Goal: Transaction & Acquisition: Subscribe to service/newsletter

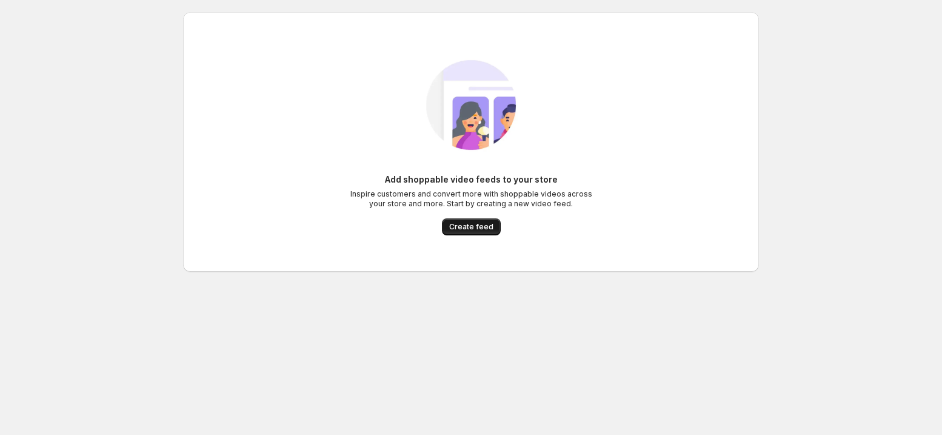
click at [483, 227] on span "Create feed" at bounding box center [471, 227] width 44 height 10
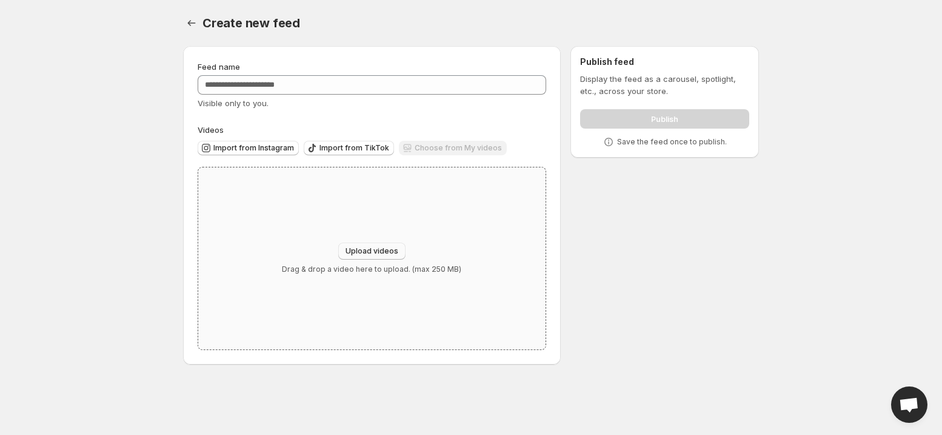
click at [392, 249] on span "Upload videos" at bounding box center [372, 251] width 53 height 10
type input "**********"
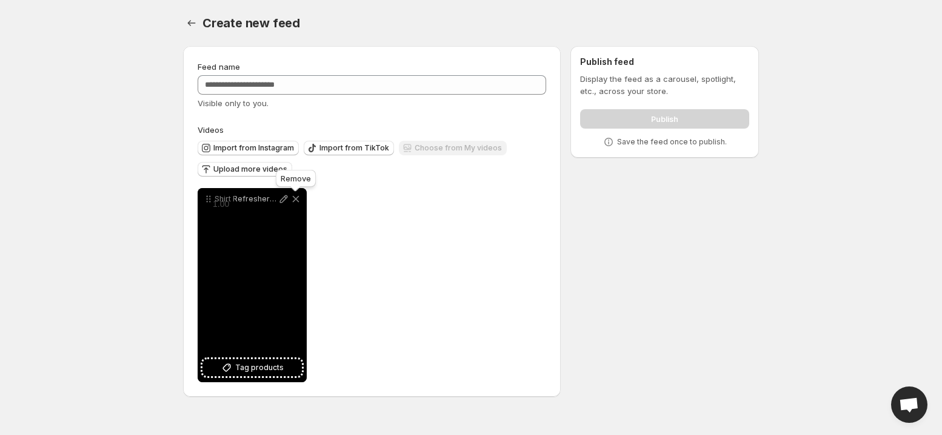
click at [295, 197] on icon at bounding box center [296, 199] width 12 height 12
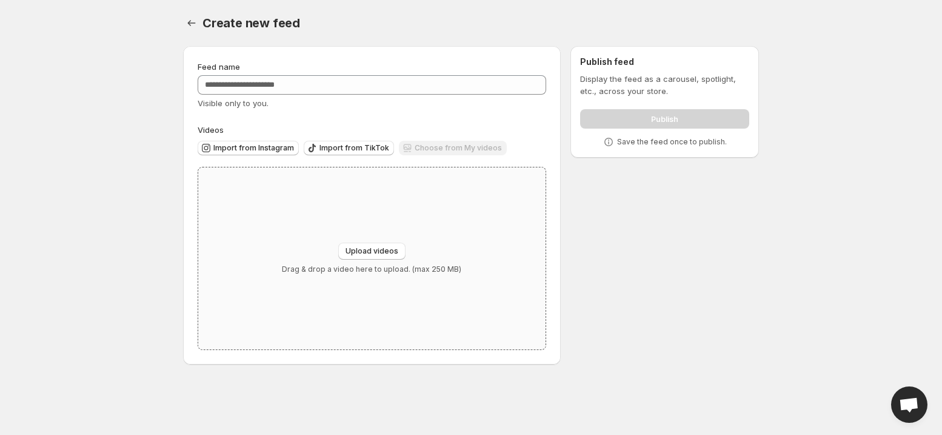
click at [439, 198] on div "Upload videos Drag & drop a video here to upload. (max 250 MB)" at bounding box center [371, 258] width 347 height 182
type input "**********"
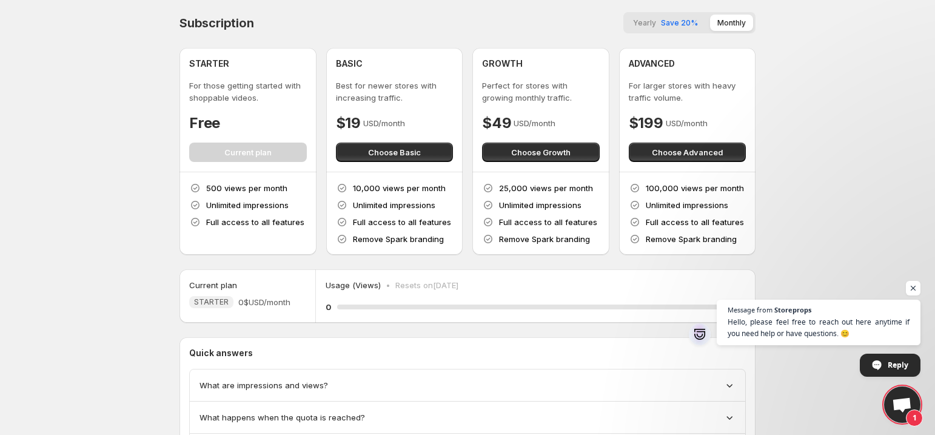
drag, startPoint x: 226, startPoint y: 187, endPoint x: 261, endPoint y: 186, distance: 35.2
click at [260, 186] on p "500 views per month" at bounding box center [246, 188] width 81 height 12
click at [130, 249] on body "Home Feeds Videos Subscription Settings Subscription Yearly Save 20% Monthly ST…" at bounding box center [467, 217] width 935 height 435
drag, startPoint x: 307, startPoint y: 224, endPoint x: 204, endPoint y: 226, distance: 102.5
click at [205, 222] on div "500 views per month Unlimited impressions Full access to all features" at bounding box center [247, 213] width 137 height 82
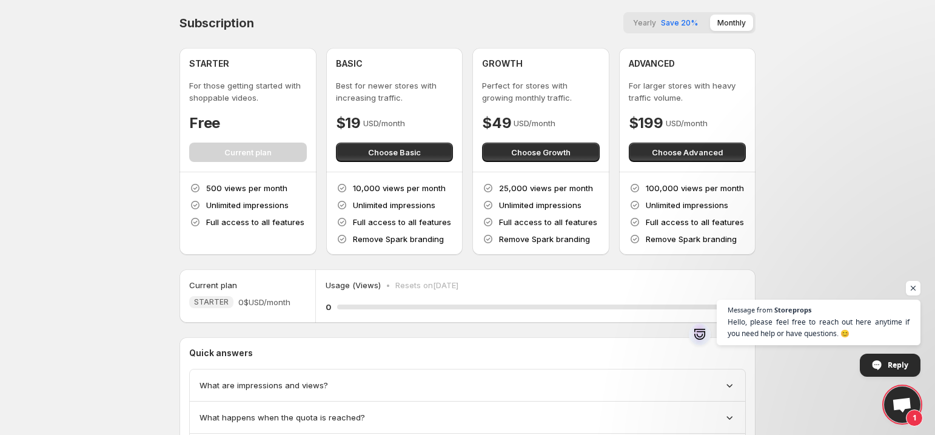
click at [142, 243] on body "Home Feeds Videos Subscription Settings Subscription Yearly Save 20% Monthly ST…" at bounding box center [467, 217] width 935 height 435
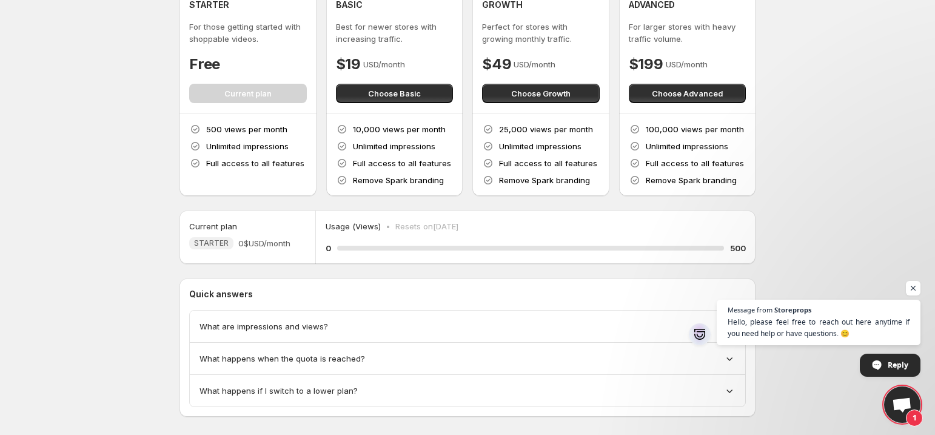
scroll to position [75, 0]
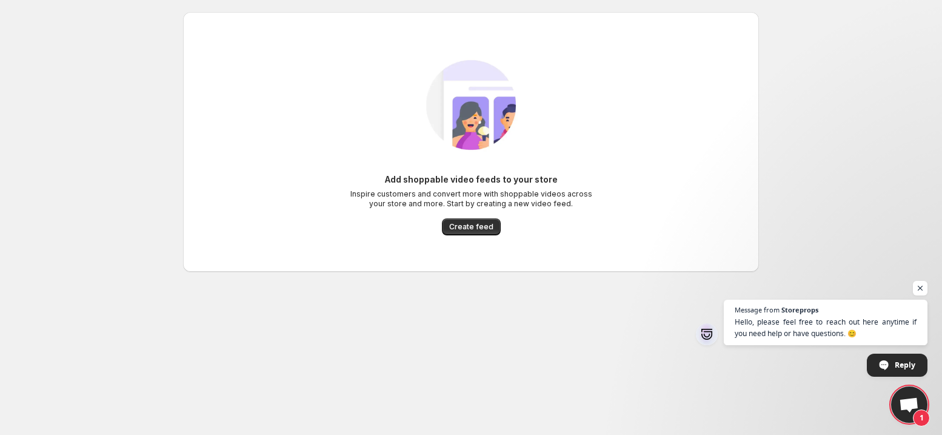
click at [114, 75] on body "Home Feeds Videos Subscription Settings Add shoppable video feeds to your store…" at bounding box center [471, 217] width 942 height 435
click at [55, 170] on body "Home Feeds Videos Subscription Settings Add shoppable video feeds to your store…" at bounding box center [471, 217] width 942 height 435
